Goal: Task Accomplishment & Management: Use online tool/utility

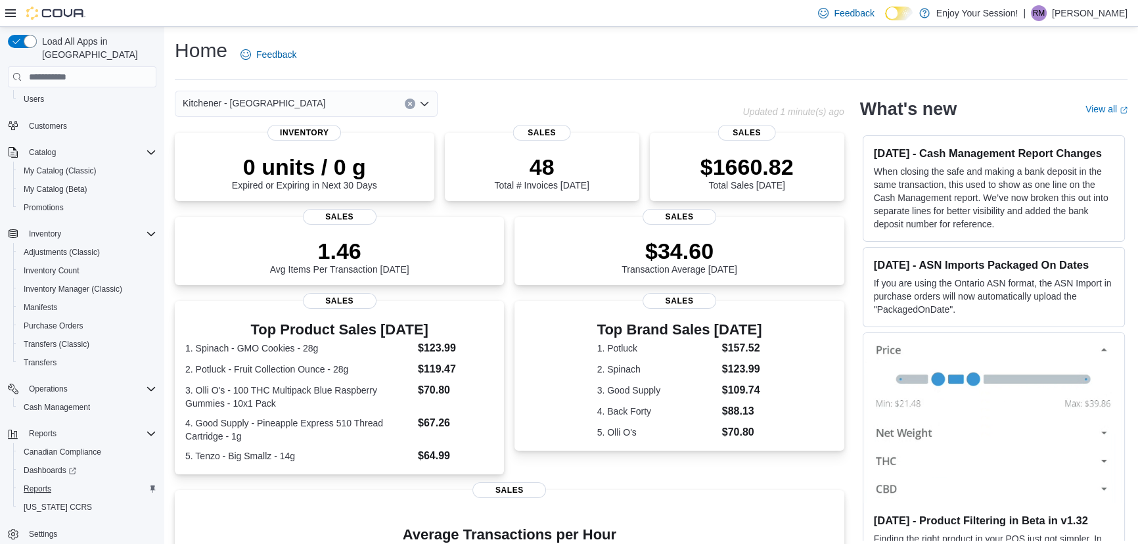
scroll to position [71, 0]
click at [53, 401] on span "Cash Management" at bounding box center [57, 406] width 66 height 11
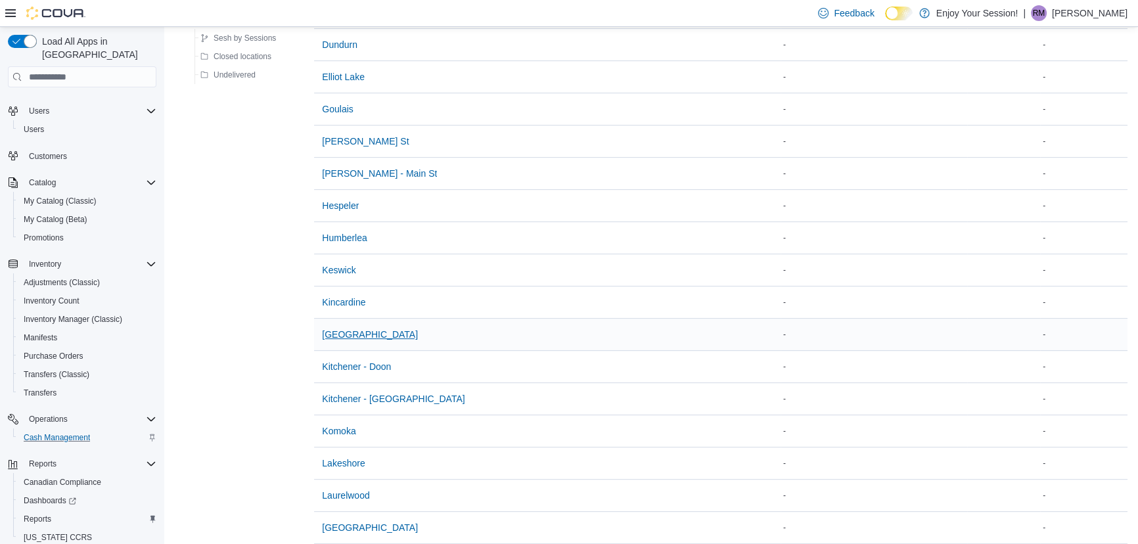
scroll to position [716, 0]
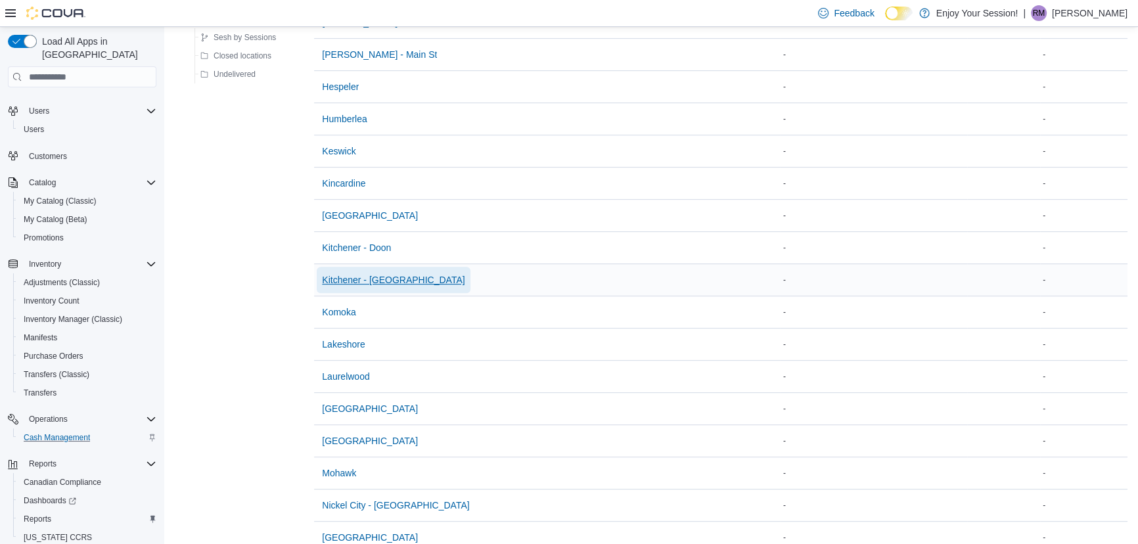
click at [360, 280] on span "Kitchener - [GEOGRAPHIC_DATA]" at bounding box center [393, 279] width 143 height 13
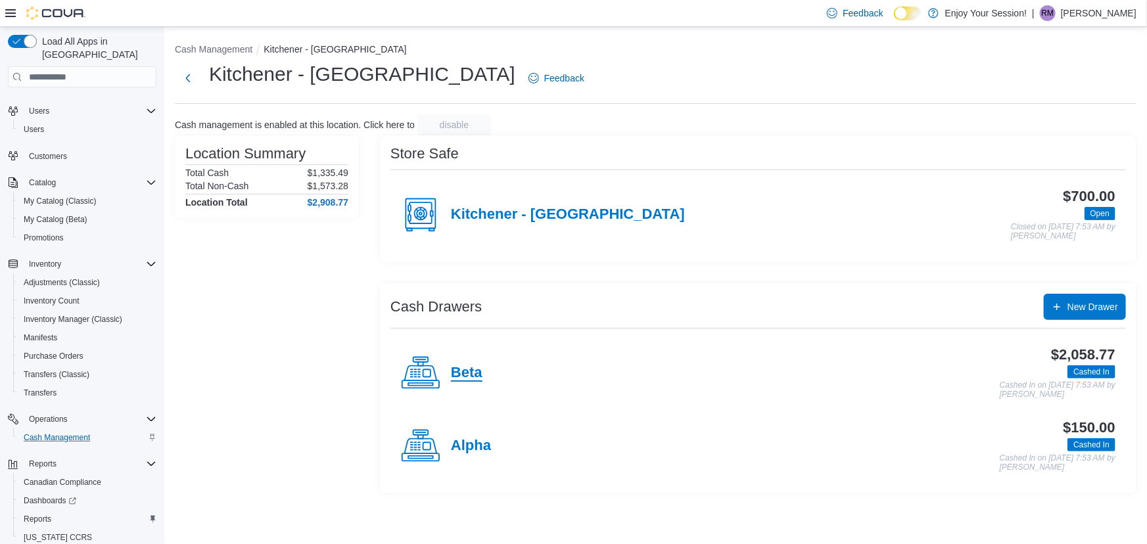
click at [465, 375] on h4 "Beta" at bounding box center [467, 373] width 32 height 17
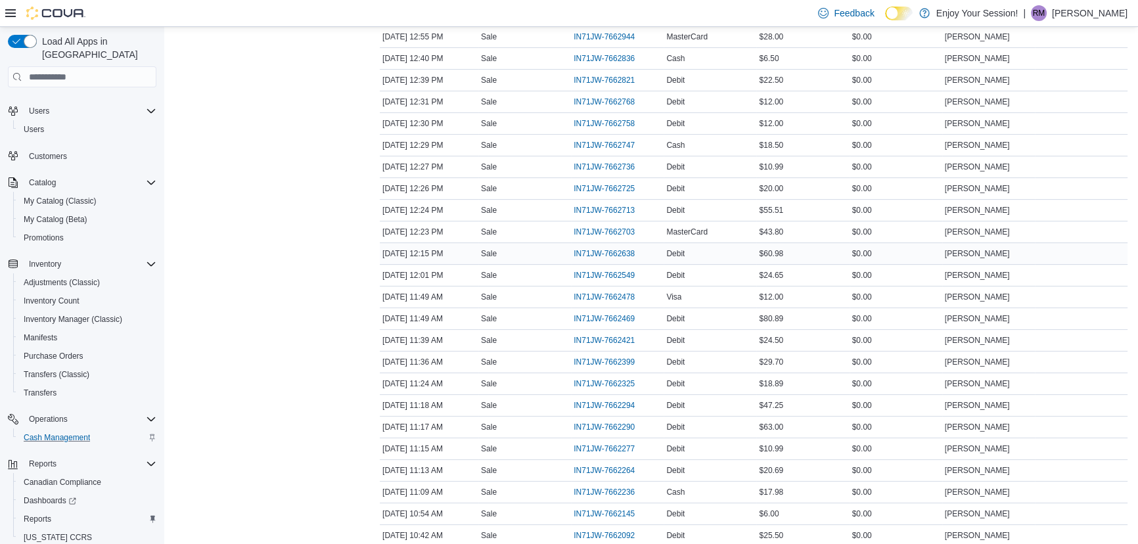
scroll to position [478, 0]
click at [618, 251] on span "IN71JW-7662549" at bounding box center [604, 254] width 61 height 11
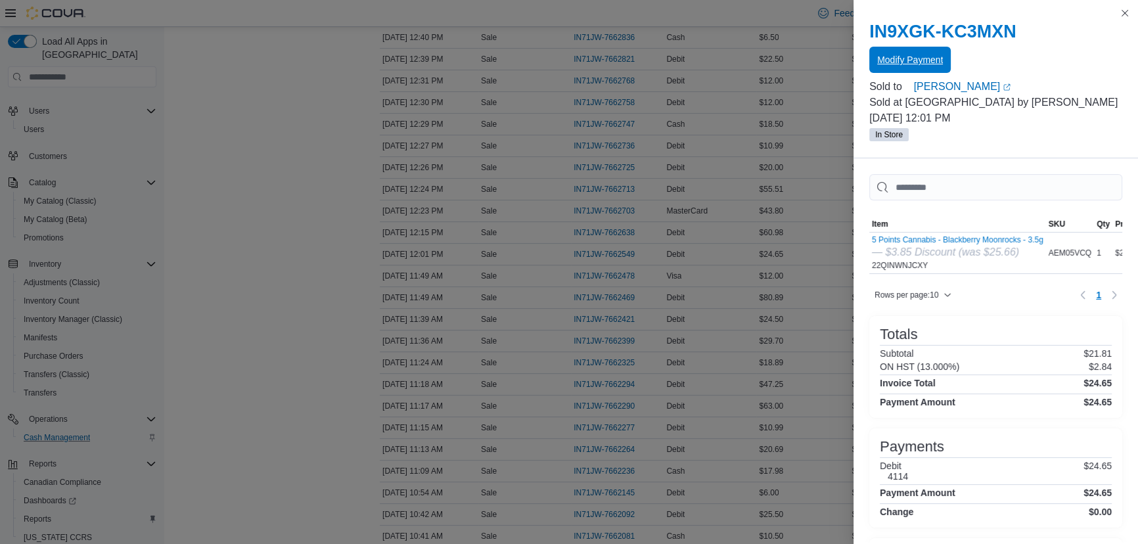
click at [925, 61] on span "Modify Payment" at bounding box center [910, 59] width 66 height 13
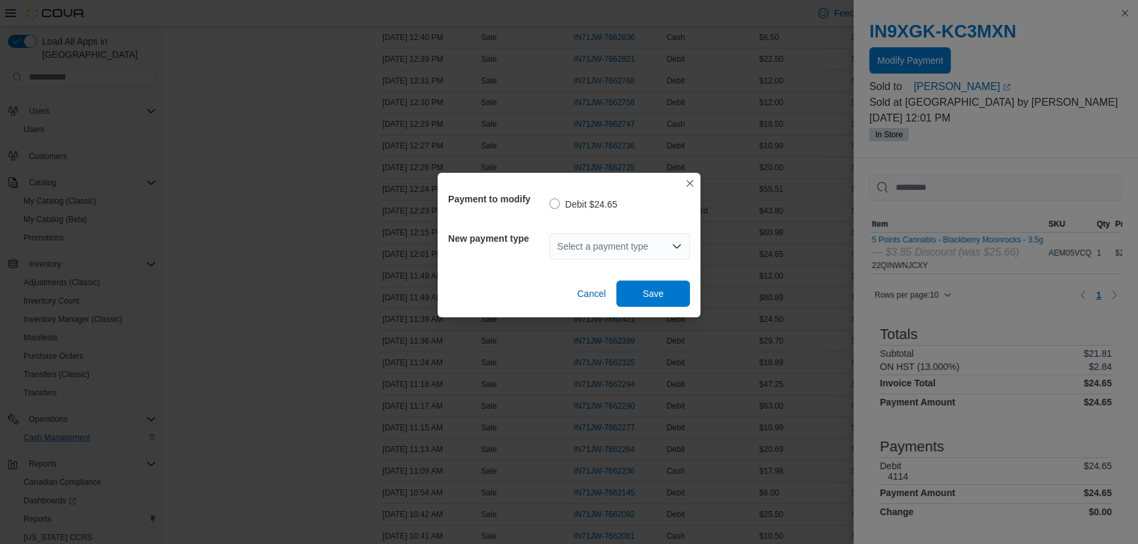
click at [595, 236] on div "Select a payment type" at bounding box center [619, 246] width 141 height 26
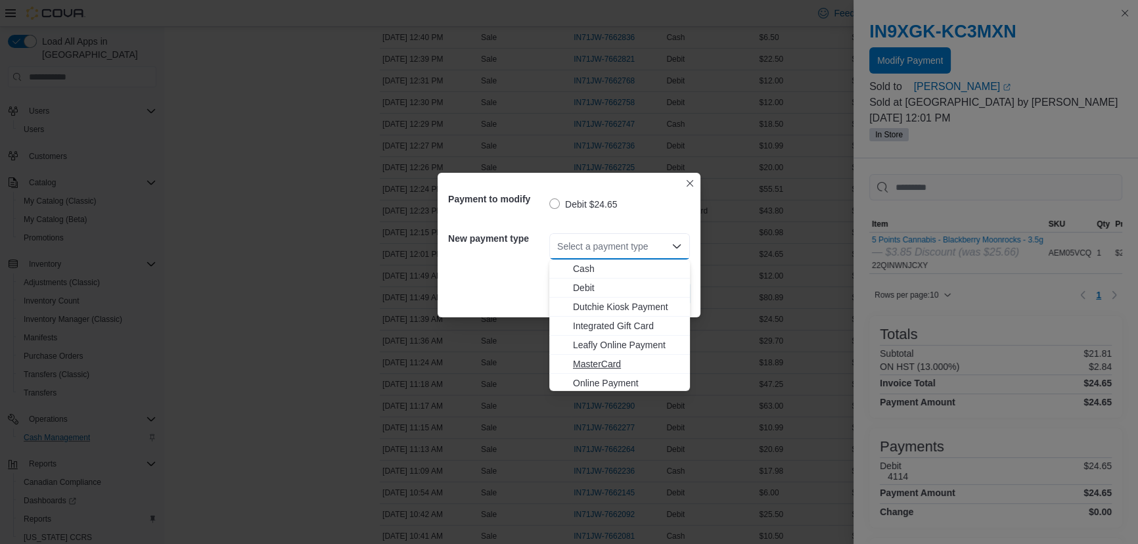
click at [584, 363] on span "MasterCard" at bounding box center [627, 363] width 109 height 13
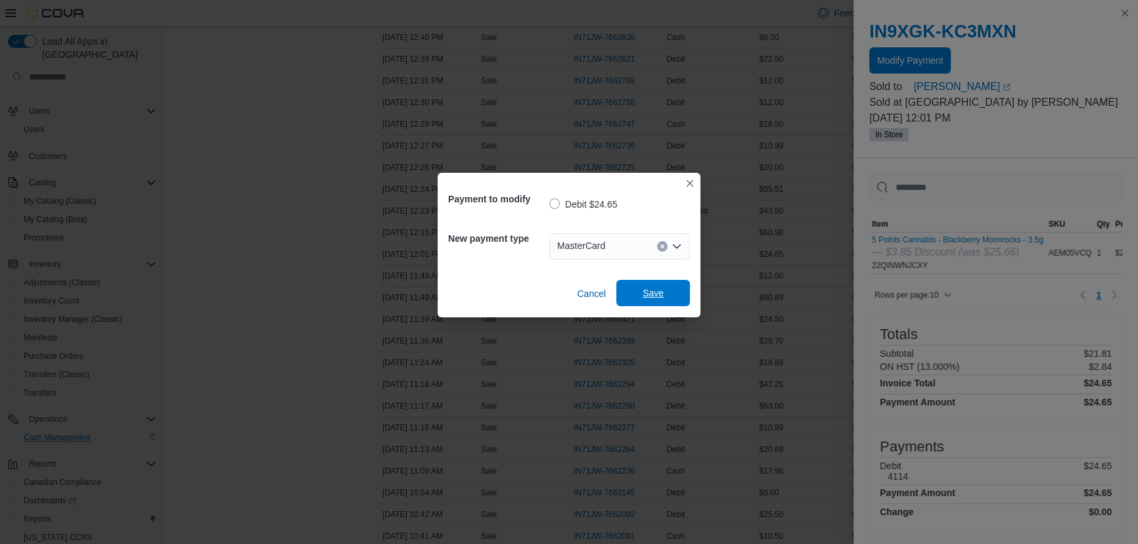
click at [645, 294] on span "Save" at bounding box center [653, 292] width 21 height 13
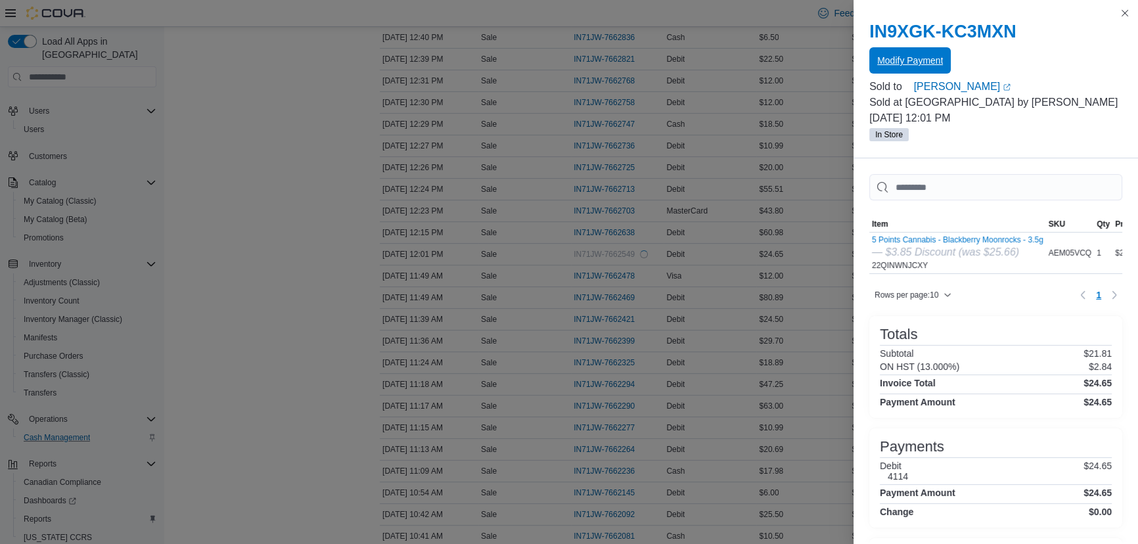
scroll to position [0, 0]
click at [1126, 15] on button "Close this dialog" at bounding box center [1125, 13] width 16 height 16
click at [1120, 13] on button "Close this dialog" at bounding box center [1125, 13] width 16 height 16
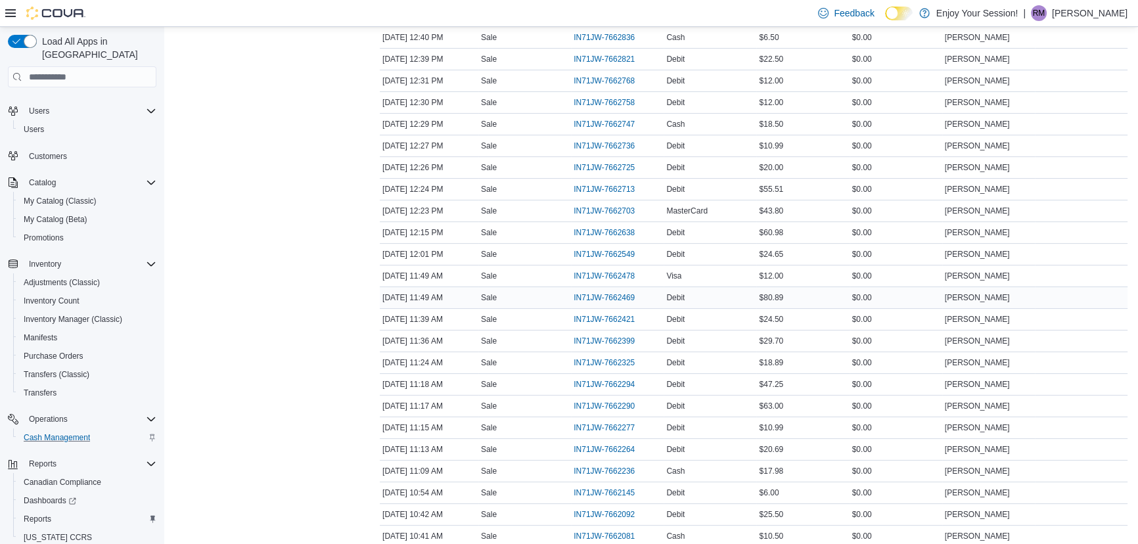
scroll to position [537, 0]
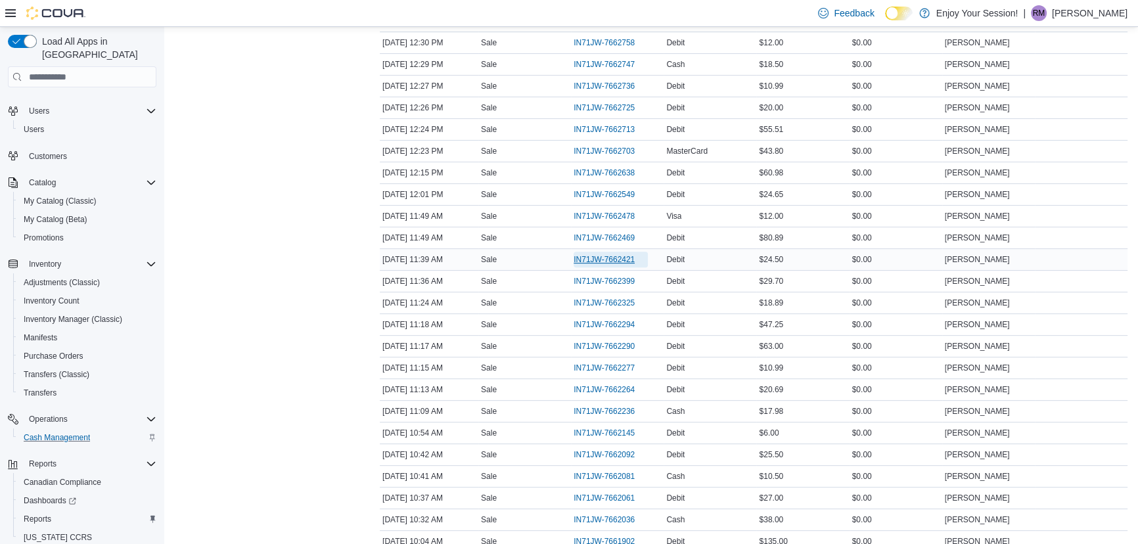
click at [618, 260] on span "IN71JW-7662421" at bounding box center [604, 259] width 61 height 11
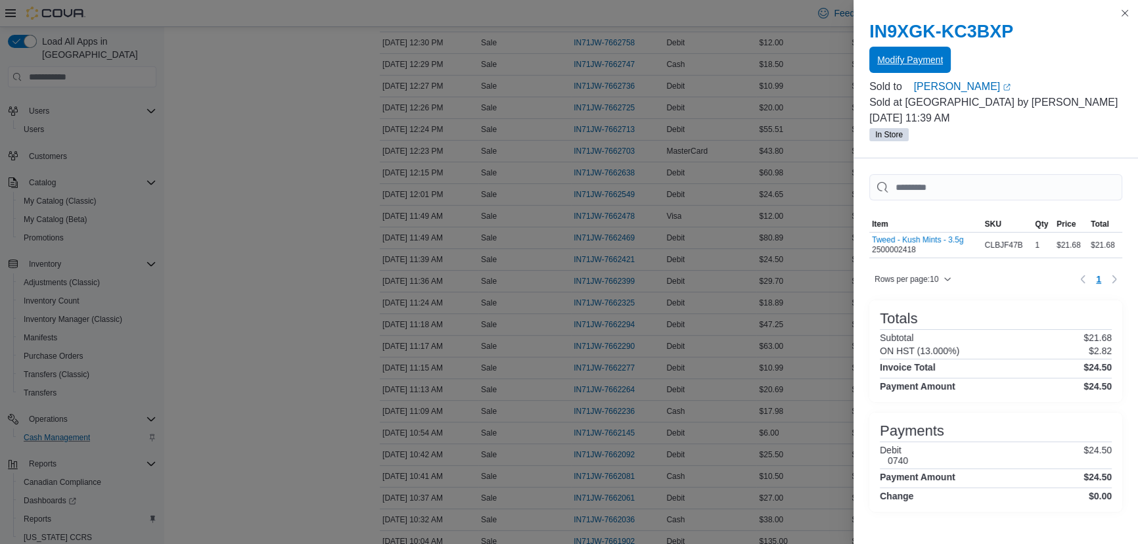
click at [905, 68] on span "Modify Payment" at bounding box center [910, 60] width 66 height 26
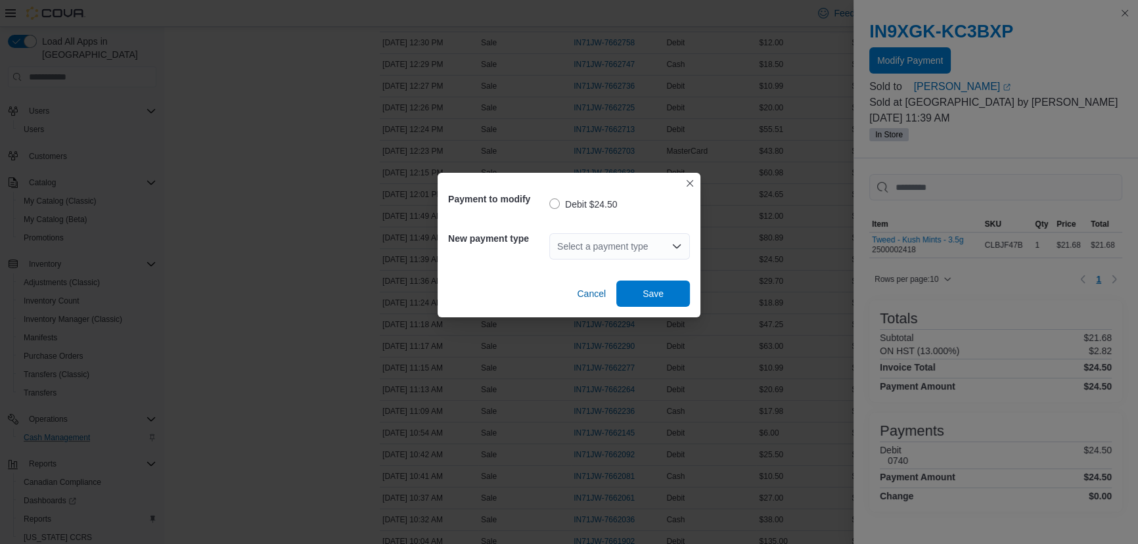
click at [632, 256] on div "Select a payment type" at bounding box center [619, 246] width 141 height 26
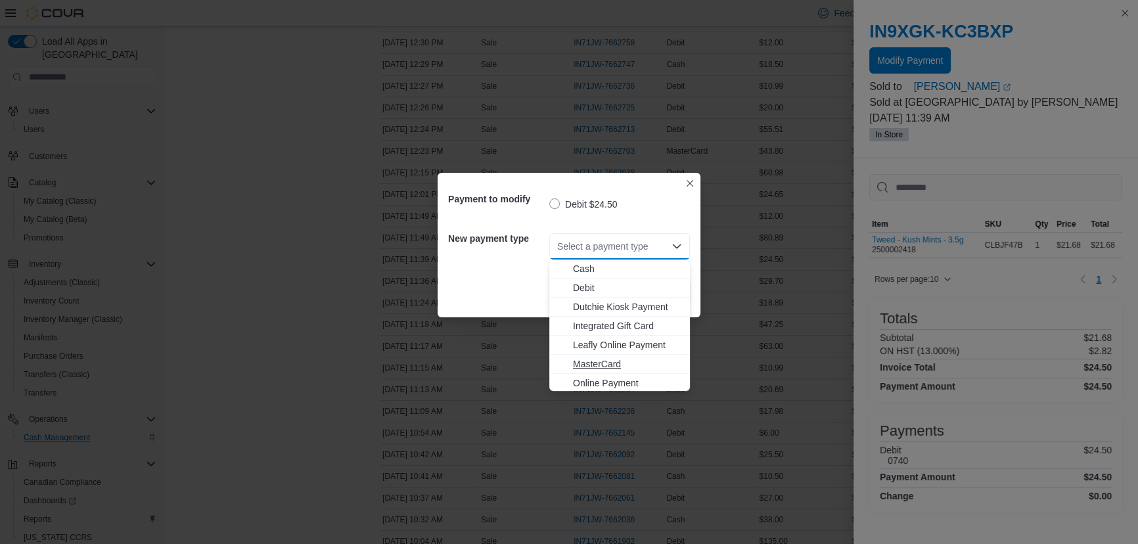
click at [591, 359] on span "MasterCard" at bounding box center [627, 363] width 109 height 13
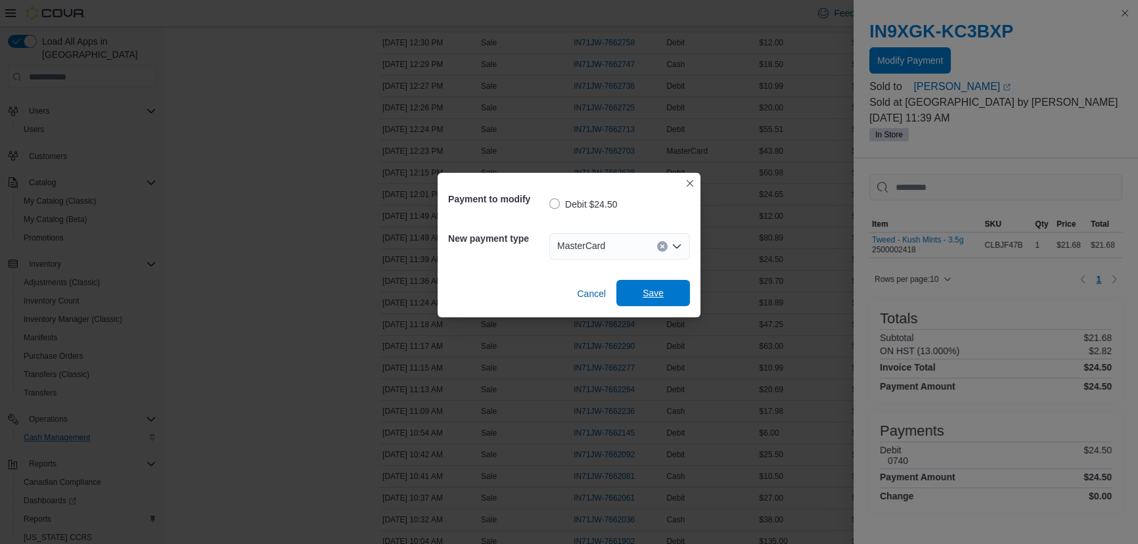
click at [646, 294] on span "Save" at bounding box center [653, 292] width 21 height 13
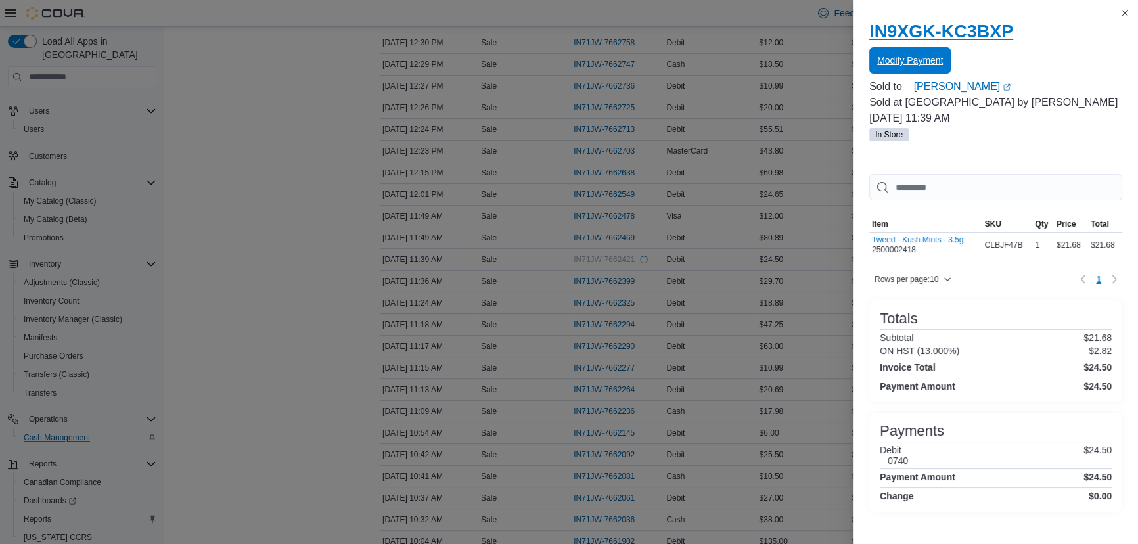
scroll to position [0, 0]
click at [1126, 14] on button "Close this dialog" at bounding box center [1125, 13] width 16 height 16
click at [1124, 16] on button "Close this dialog" at bounding box center [1125, 13] width 16 height 16
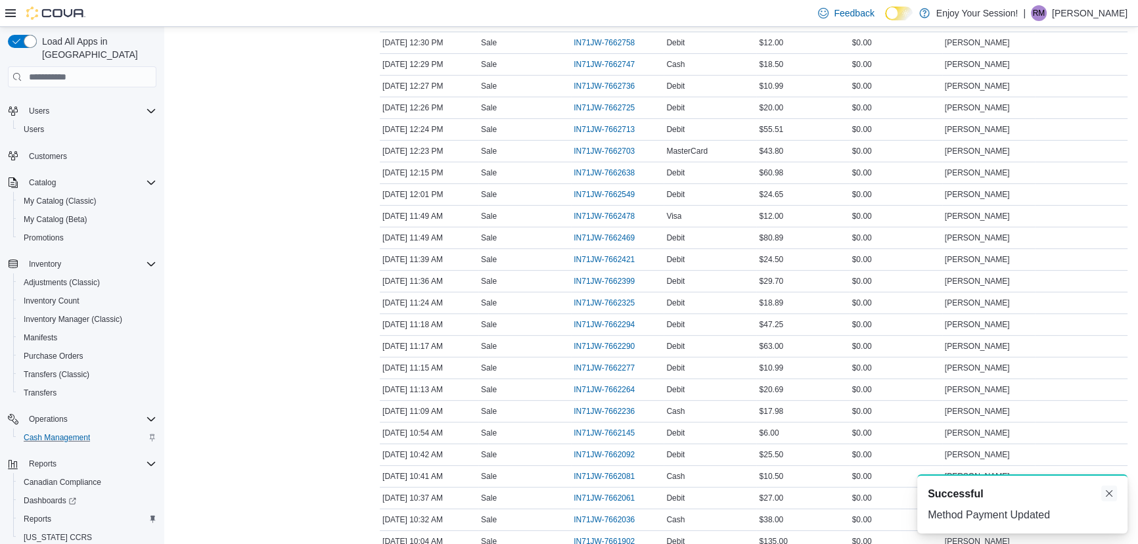
click at [1110, 497] on button "Dismiss toast" at bounding box center [1109, 494] width 16 height 16
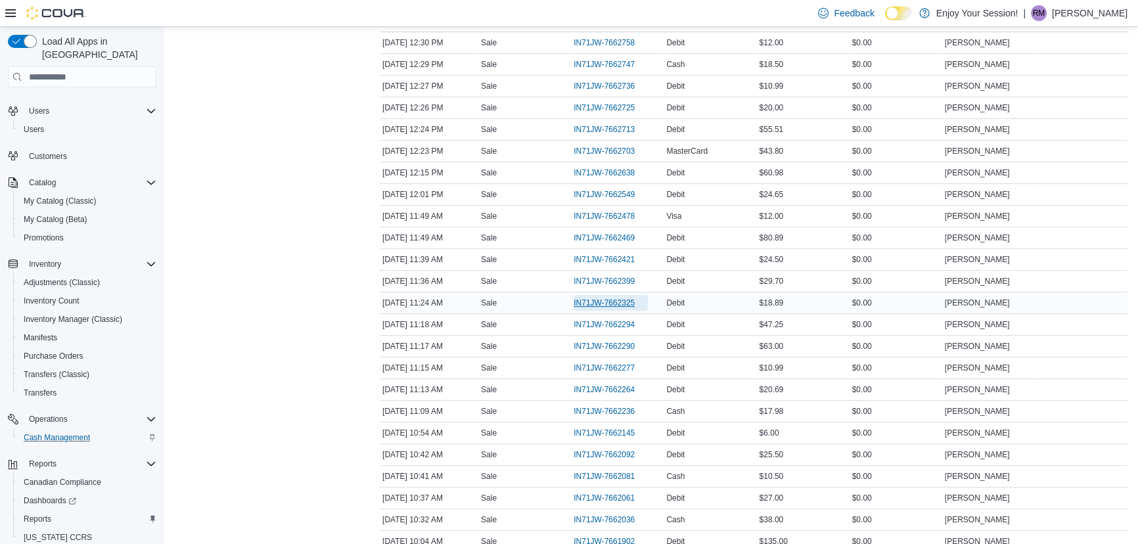
click at [618, 298] on span "IN71JW-7662325" at bounding box center [604, 303] width 61 height 11
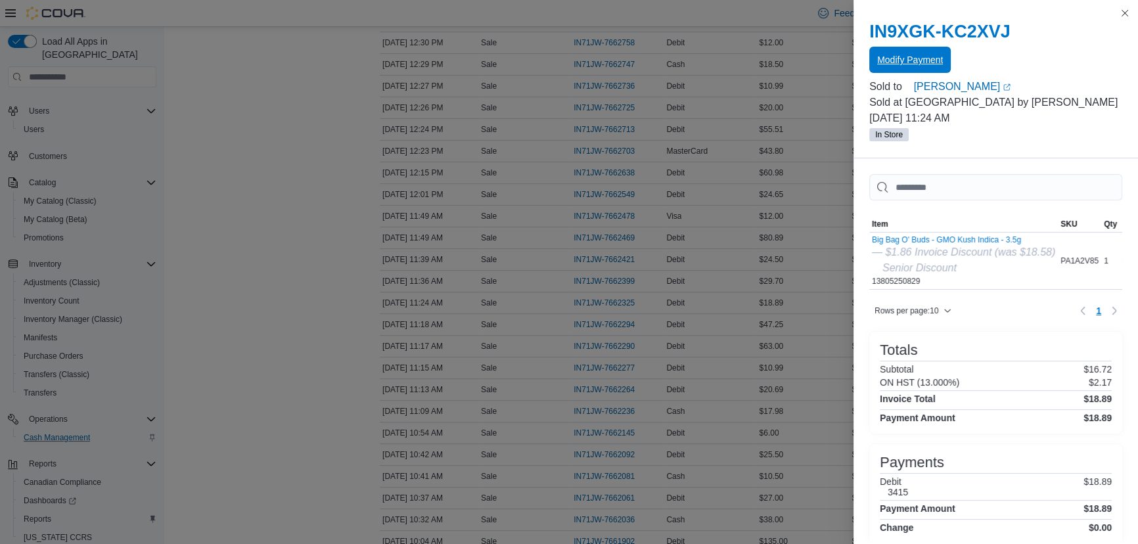
click at [916, 54] on span "Modify Payment" at bounding box center [910, 59] width 66 height 13
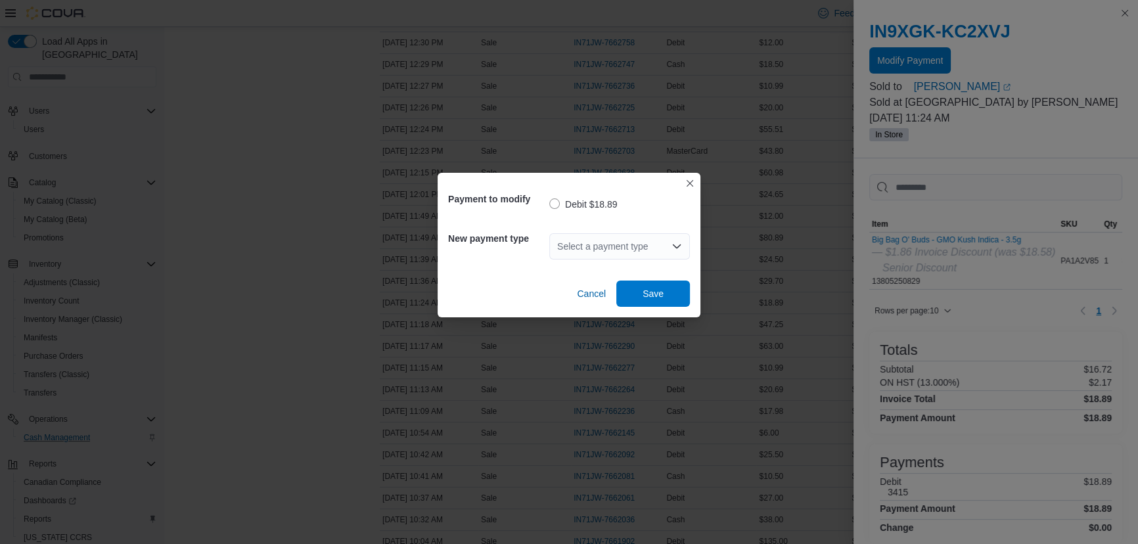
click at [626, 241] on div "Select a payment type" at bounding box center [619, 246] width 141 height 26
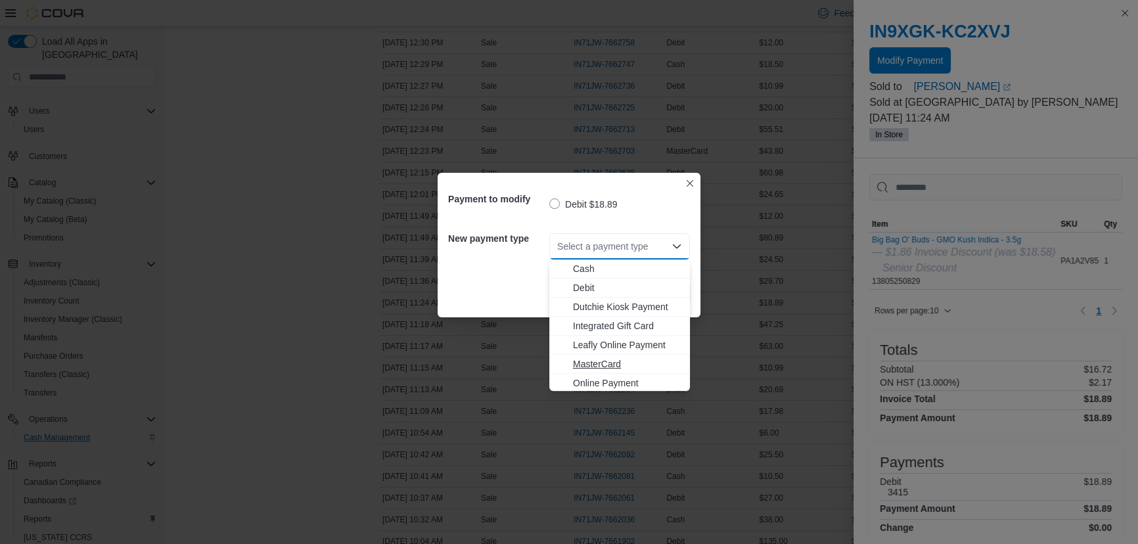
click at [589, 365] on span "MasterCard" at bounding box center [627, 363] width 109 height 13
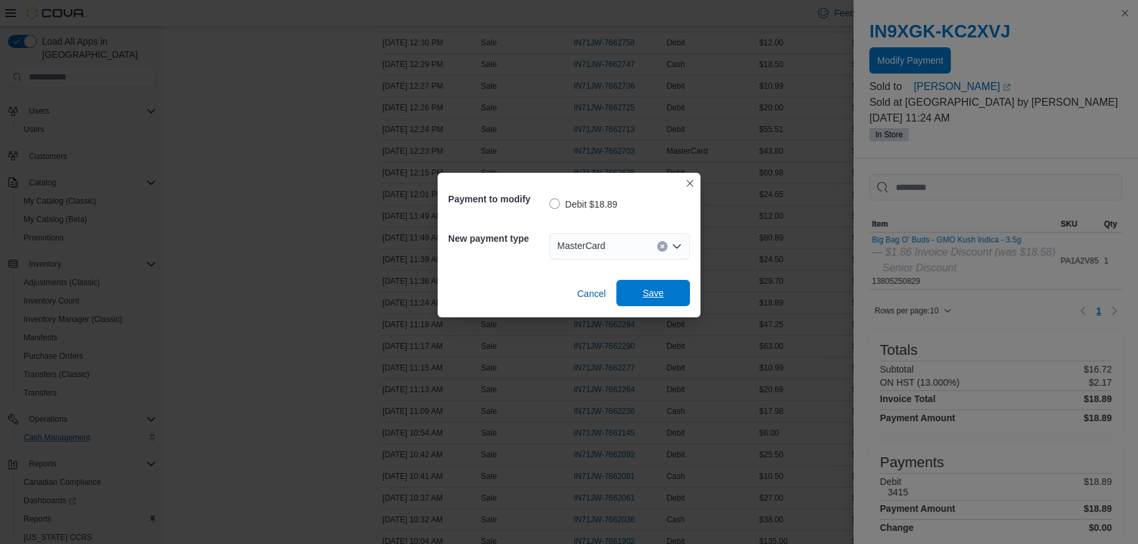
click at [652, 288] on span "Save" at bounding box center [653, 292] width 21 height 13
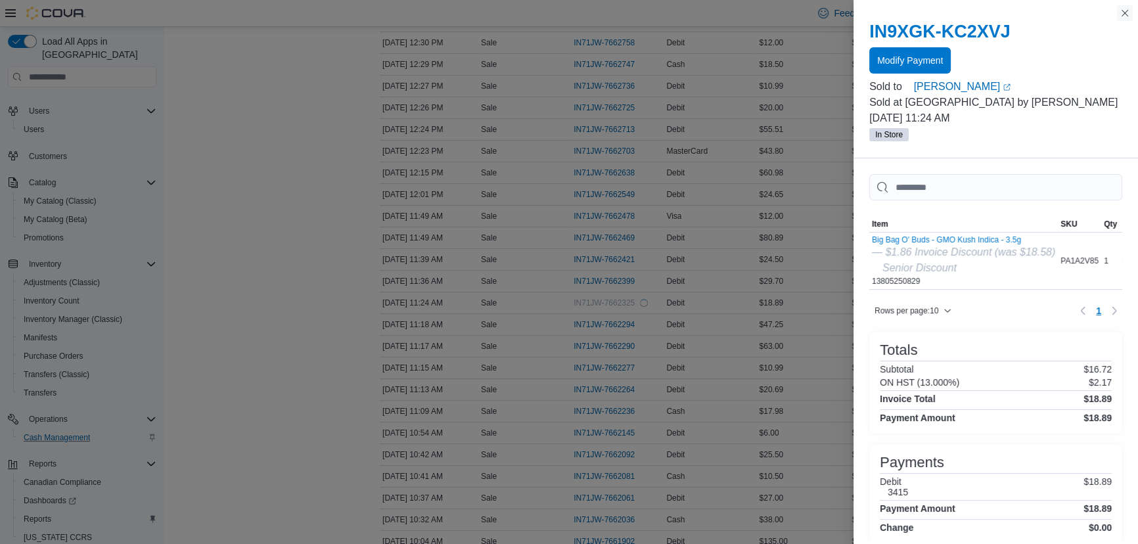
click at [1126, 11] on button "Close this dialog" at bounding box center [1125, 13] width 16 height 16
click at [1124, 7] on button "Close this dialog" at bounding box center [1125, 13] width 16 height 16
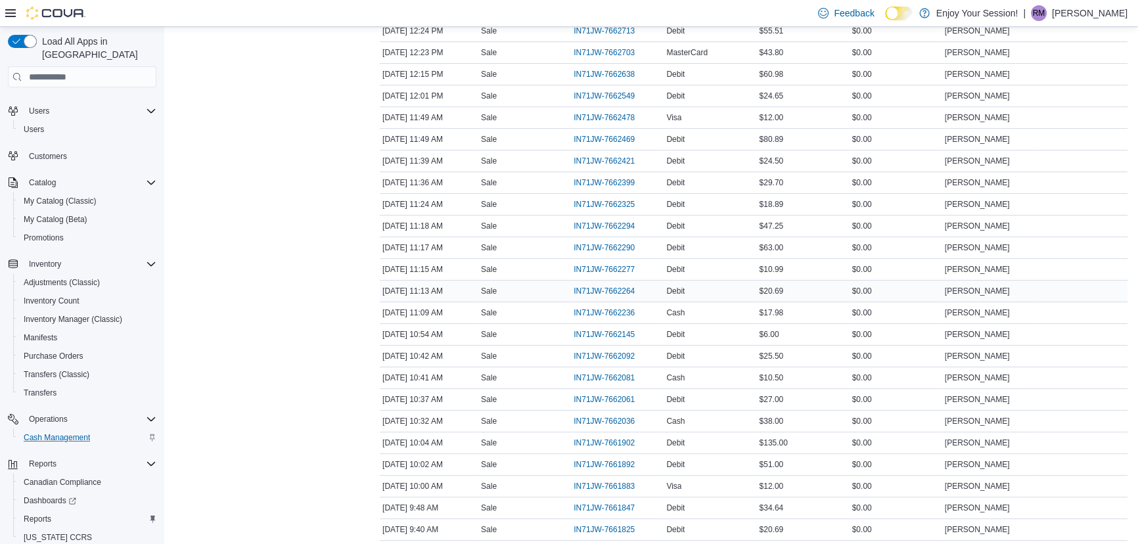
scroll to position [657, 0]
click at [587, 312] on span "IN71JW-7662145" at bounding box center [604, 313] width 61 height 11
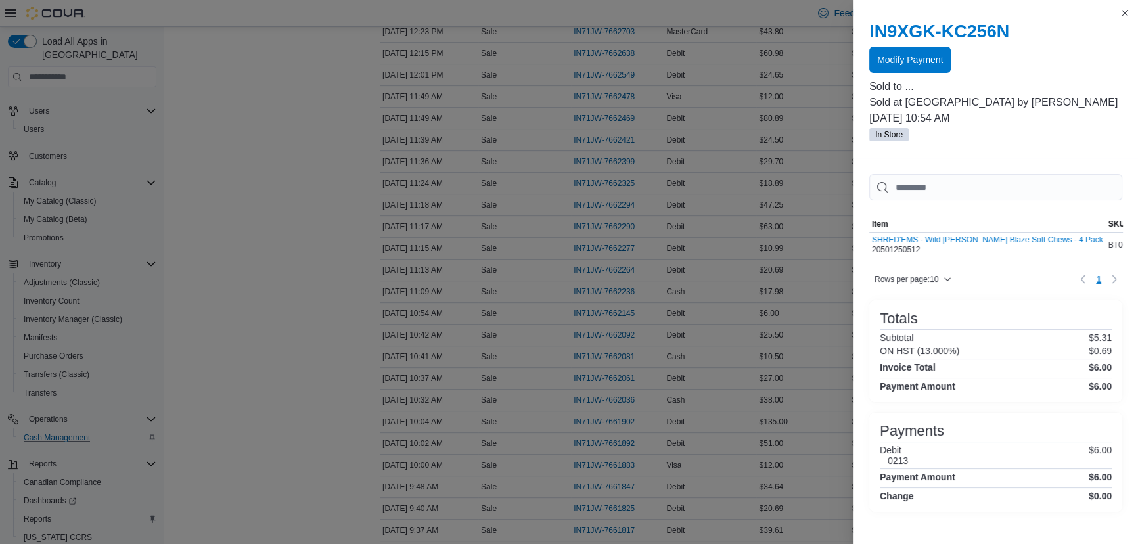
click at [925, 55] on span "Modify Payment" at bounding box center [910, 59] width 66 height 13
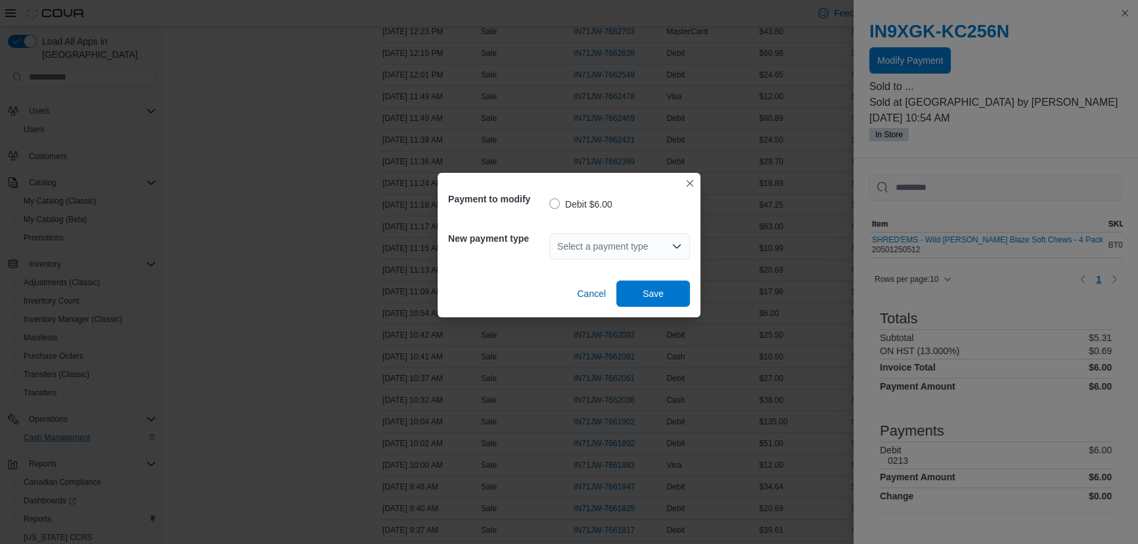
click at [624, 246] on div "Select a payment type" at bounding box center [619, 246] width 141 height 26
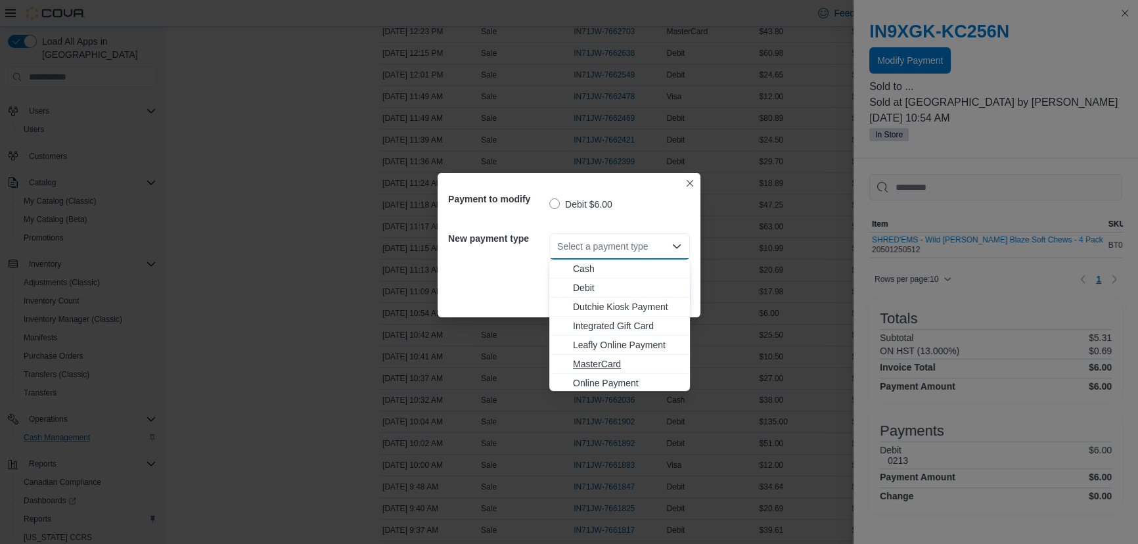
click at [591, 361] on span "MasterCard" at bounding box center [627, 363] width 109 height 13
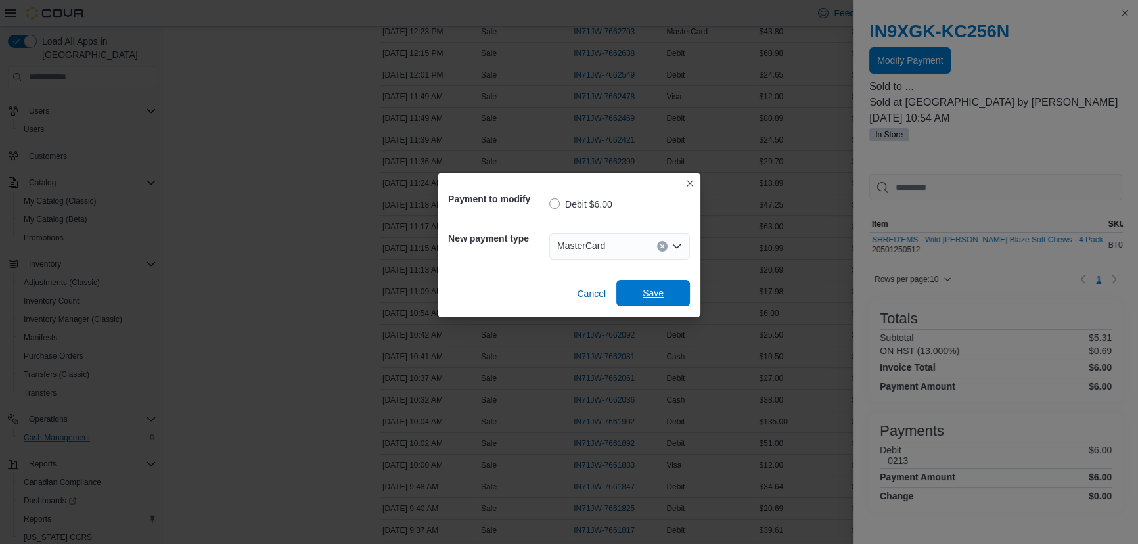
click at [645, 298] on span "Save" at bounding box center [653, 292] width 21 height 13
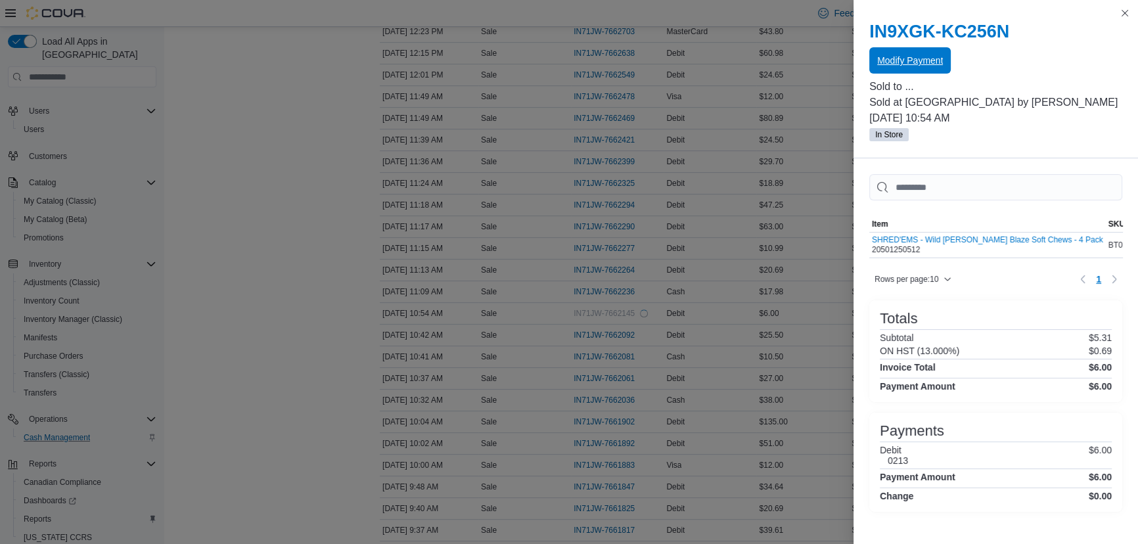
scroll to position [0, 0]
click at [1126, 13] on button "Close this dialog" at bounding box center [1125, 13] width 16 height 16
click at [1119, 9] on button "Close this dialog" at bounding box center [1125, 13] width 16 height 16
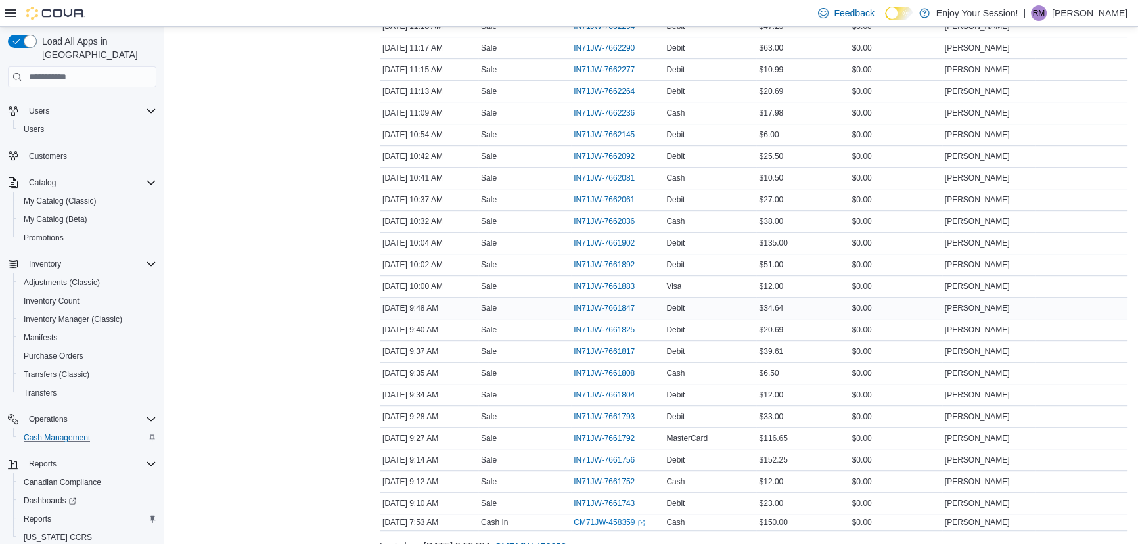
scroll to position [887, 0]
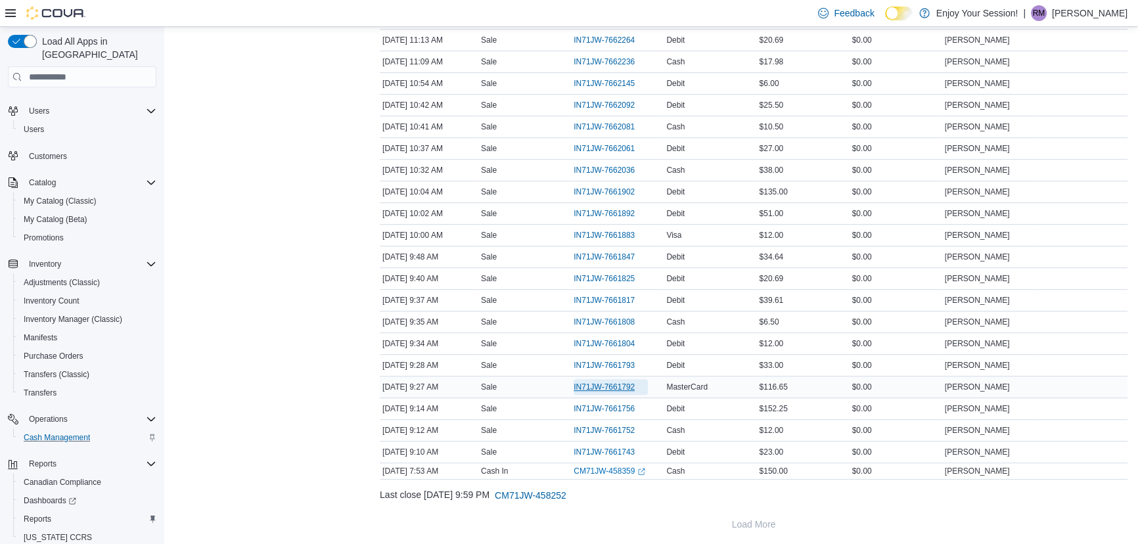
click at [620, 382] on span "IN71JW-7661792" at bounding box center [604, 387] width 61 height 11
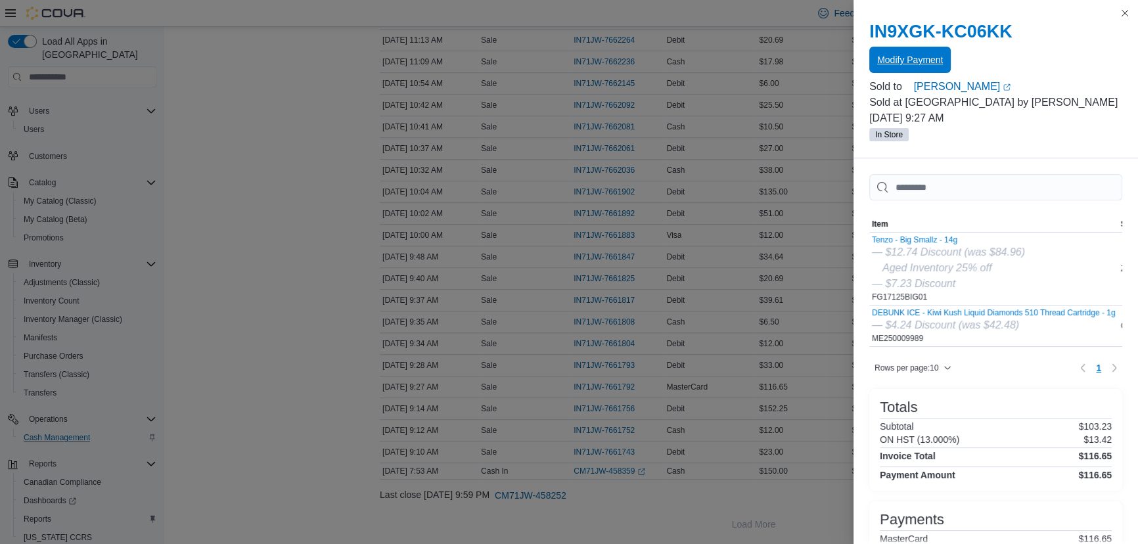
click at [929, 60] on span "Modify Payment" at bounding box center [910, 59] width 66 height 13
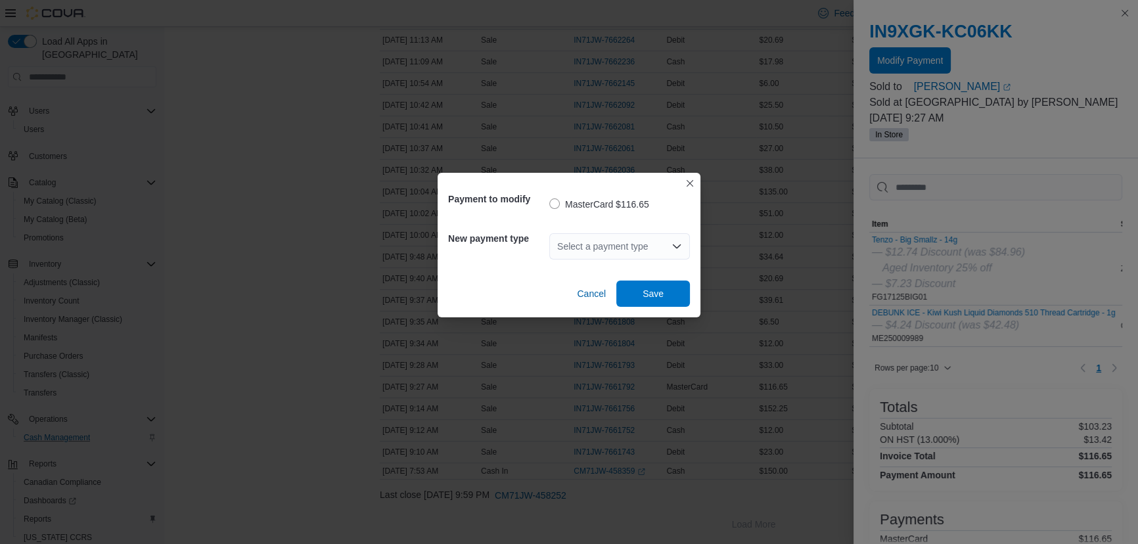
click at [563, 254] on div "Select a payment type" at bounding box center [619, 246] width 141 height 26
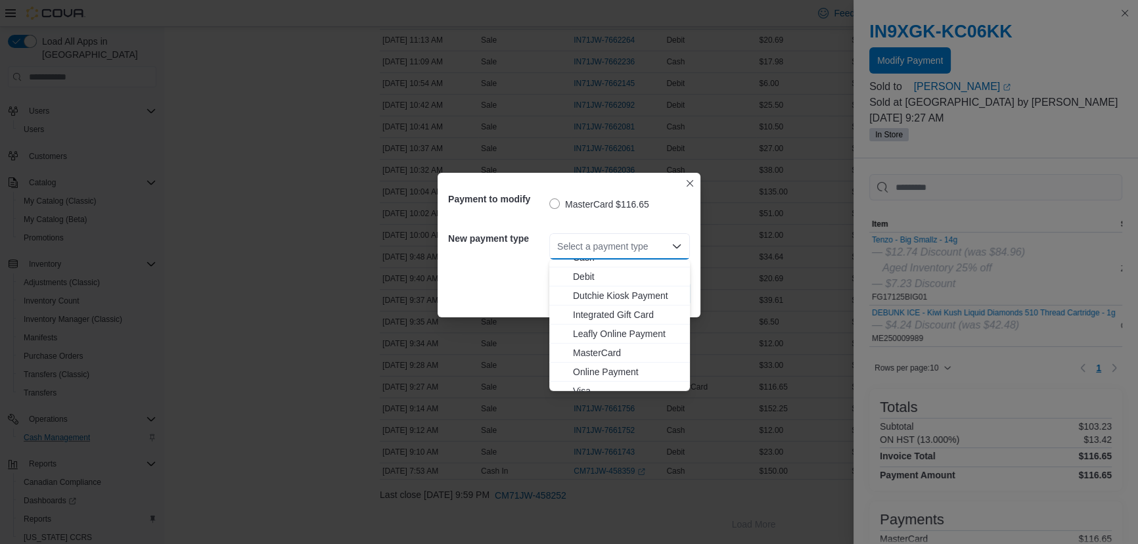
scroll to position [20, 0]
click at [580, 380] on span "Visa" at bounding box center [627, 381] width 109 height 13
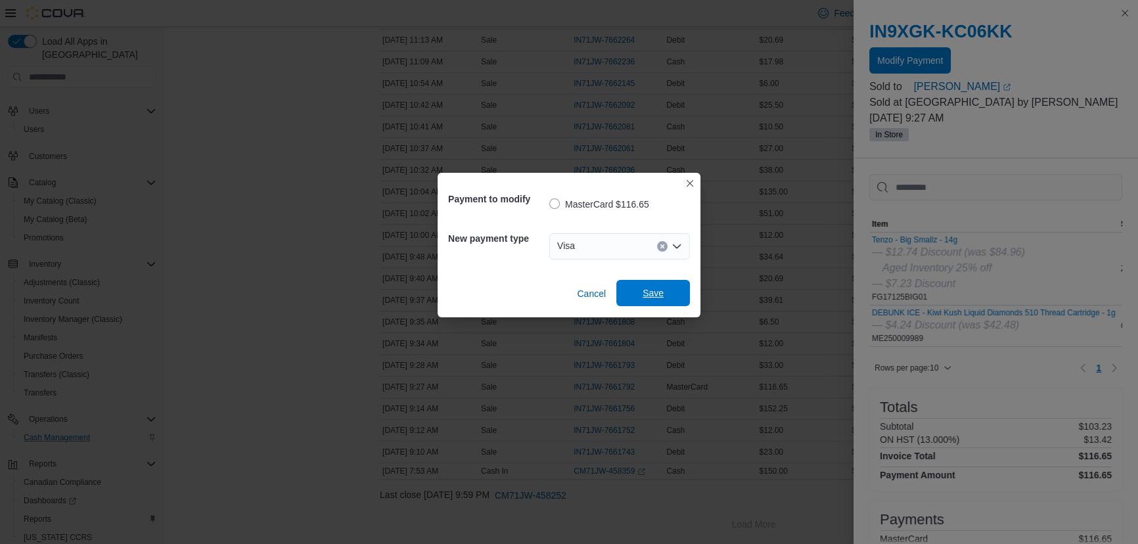
click at [651, 290] on span "Save" at bounding box center [653, 292] width 21 height 13
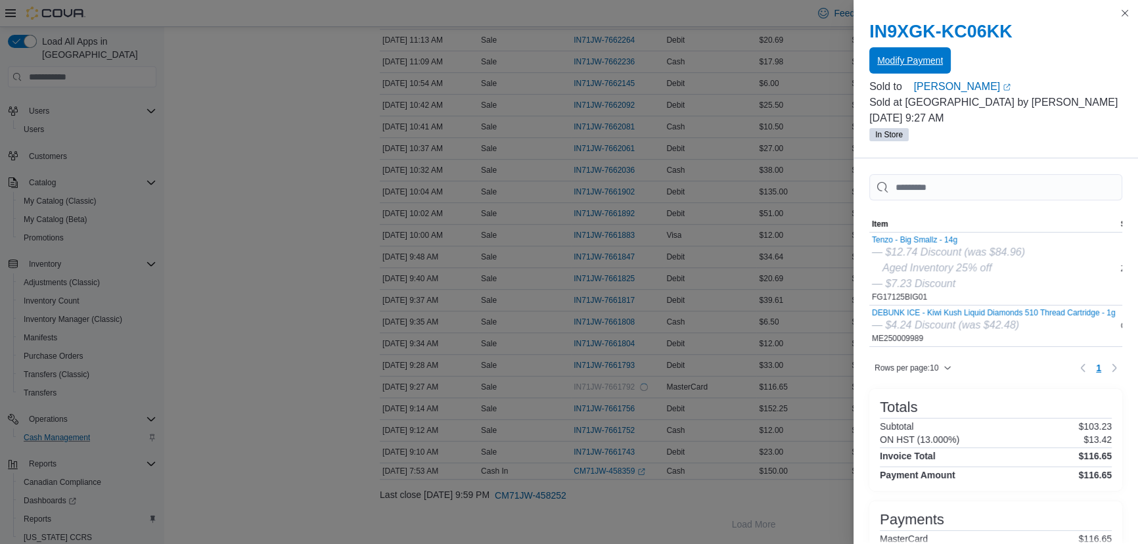
scroll to position [0, 0]
click at [1133, 7] on div "IN9XGK-KC06KK Modify Payment Sold to [PERSON_NAME] (opens in a new tab or windo…" at bounding box center [996, 81] width 285 height 153
click at [1124, 12] on button "Close this dialog" at bounding box center [1125, 13] width 16 height 16
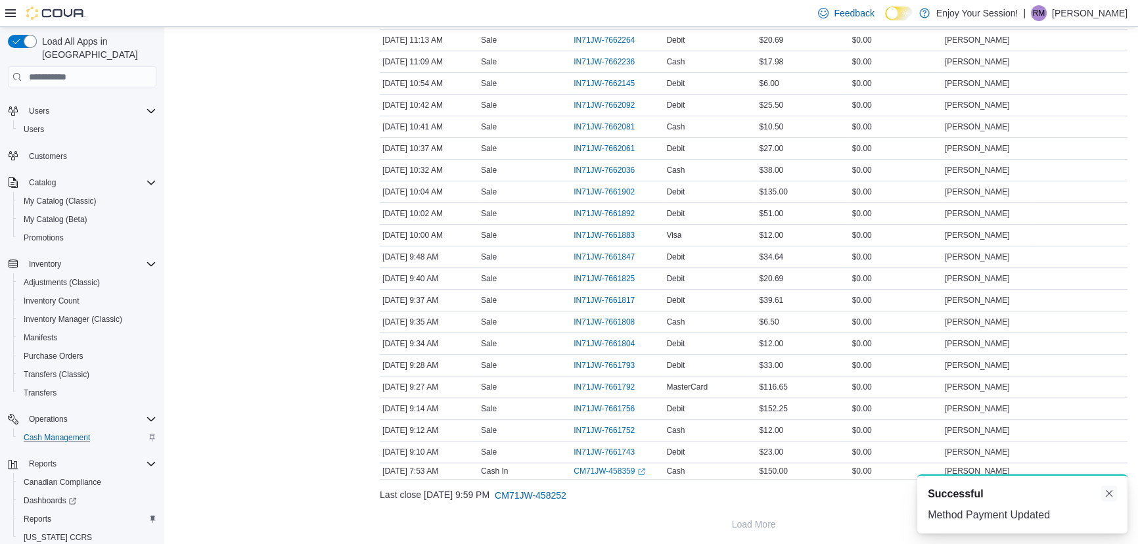
drag, startPoint x: 1107, startPoint y: 496, endPoint x: 1102, endPoint y: 488, distance: 9.1
click at [1107, 495] on button "Dismiss toast" at bounding box center [1109, 494] width 16 height 16
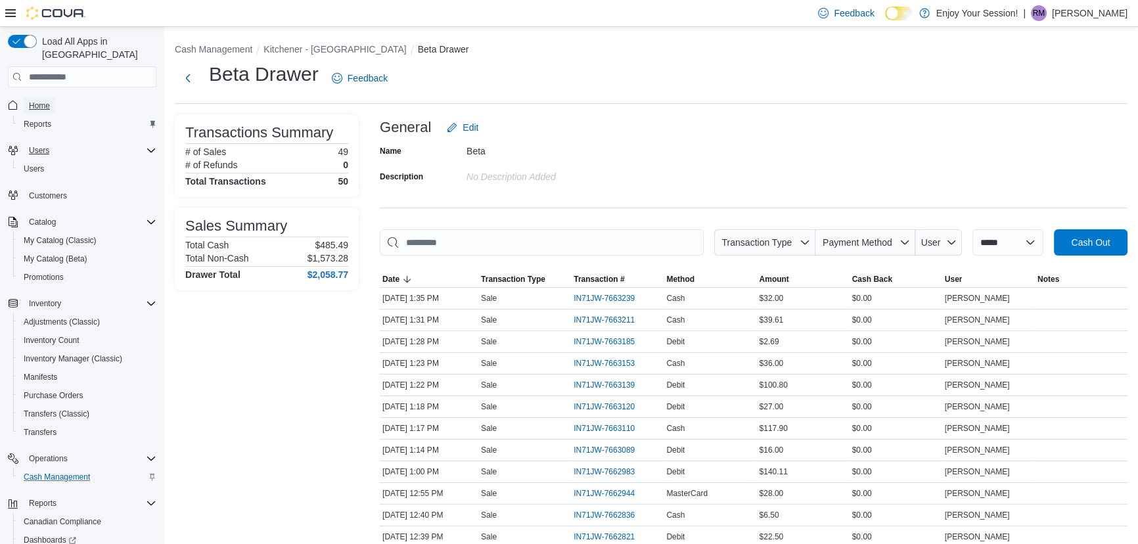
click at [37, 101] on span "Home" at bounding box center [39, 106] width 21 height 11
